Goal: Find specific page/section: Find specific page/section

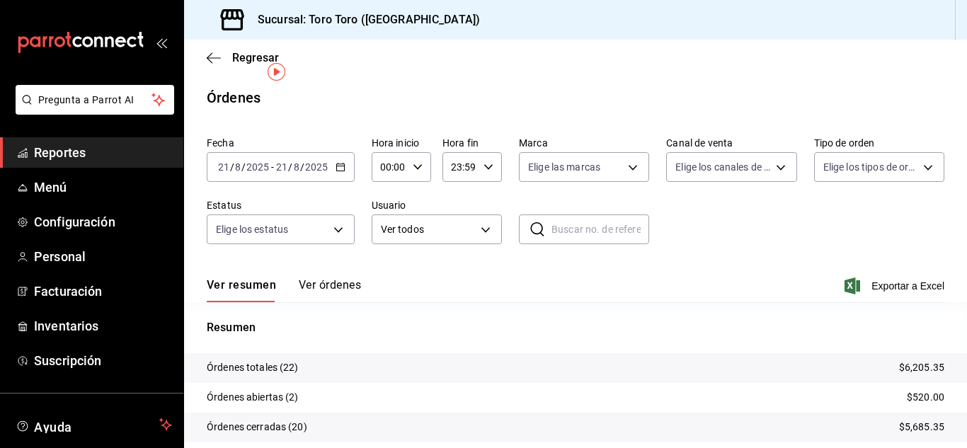
scroll to position [108, 0]
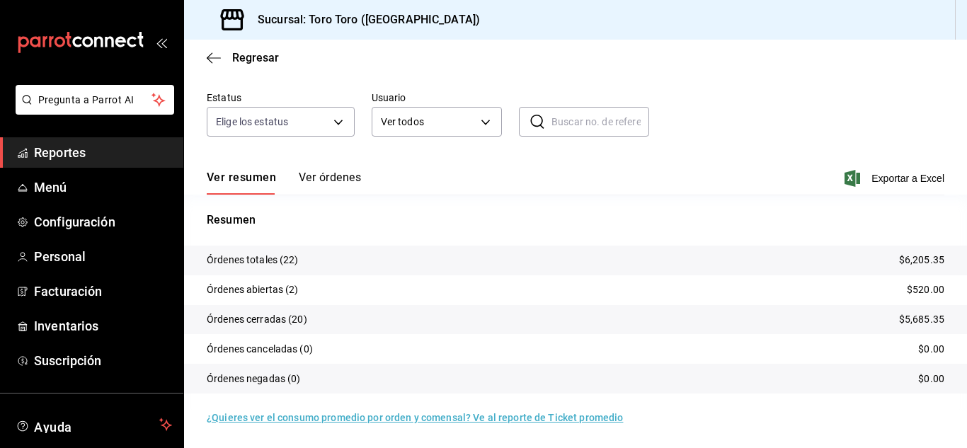
click at [97, 152] on span "Reportes" at bounding box center [103, 152] width 138 height 19
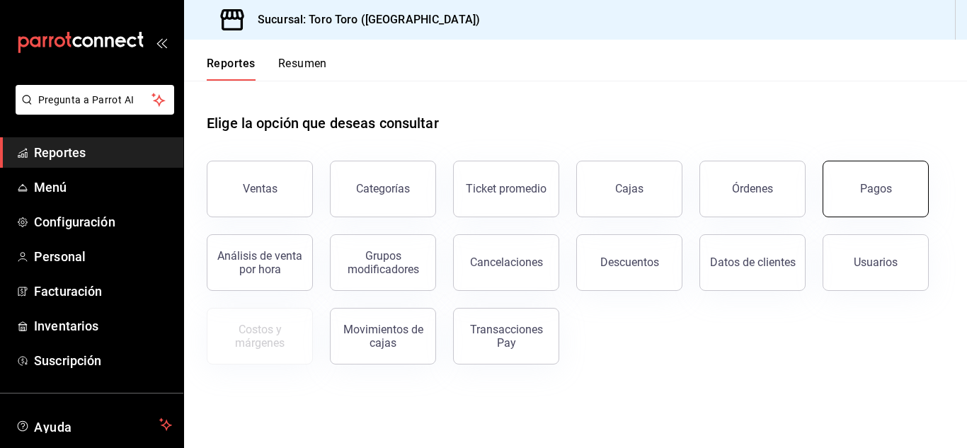
click at [873, 188] on div "Pagos" at bounding box center [876, 188] width 32 height 13
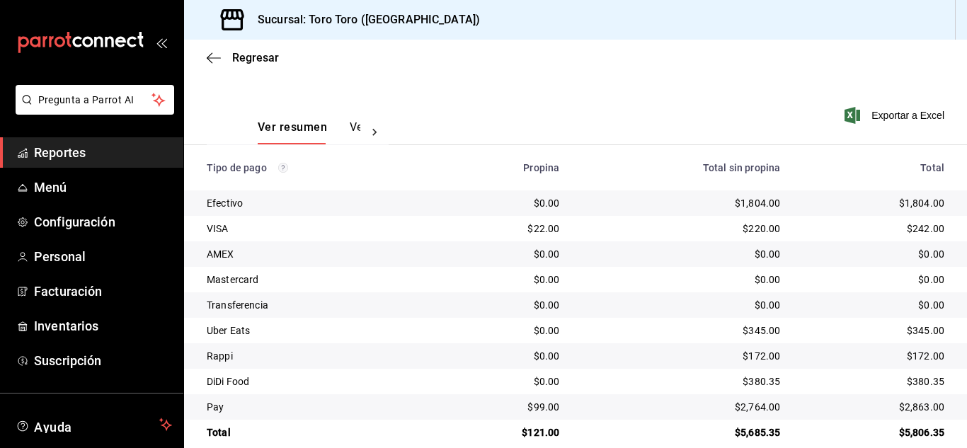
scroll to position [202, 0]
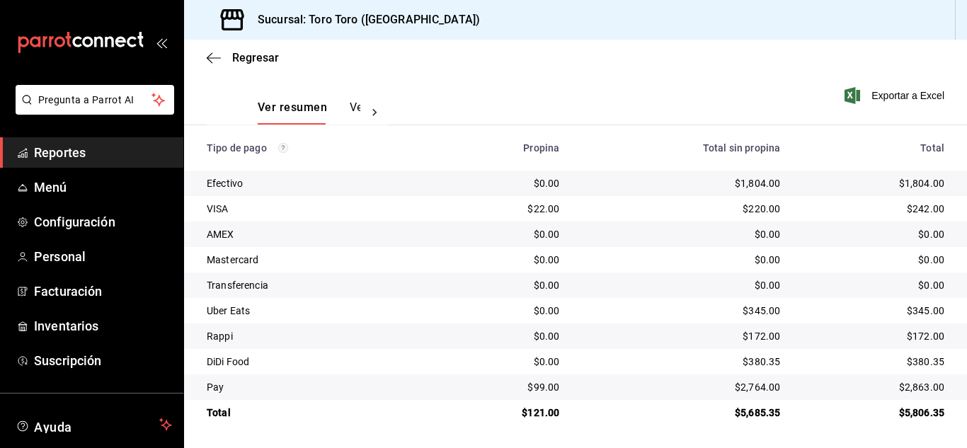
click at [69, 148] on span "Reportes" at bounding box center [103, 152] width 138 height 19
